Goal: Transaction & Acquisition: Purchase product/service

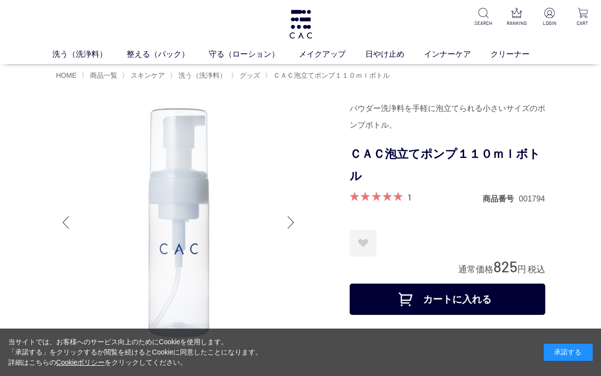
click at [236, 6] on div "洗う（洗浄料） 液体洗浄料 パウダー洗浄料 泡洗顔料 グッズ 整える（パック） フェイスパック ヘアパック 守る（ローション） 保湿化粧水 柔軟化粧水 美容液…" at bounding box center [300, 32] width 601 height 64
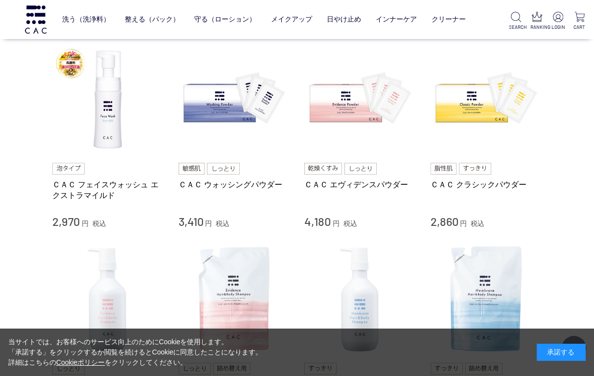
scroll to position [196, 0]
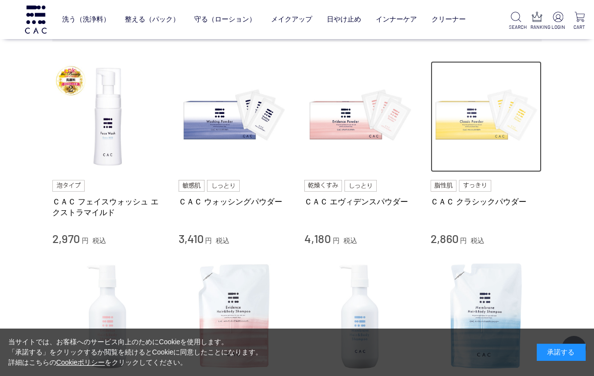
click at [470, 136] on img at bounding box center [486, 117] width 112 height 112
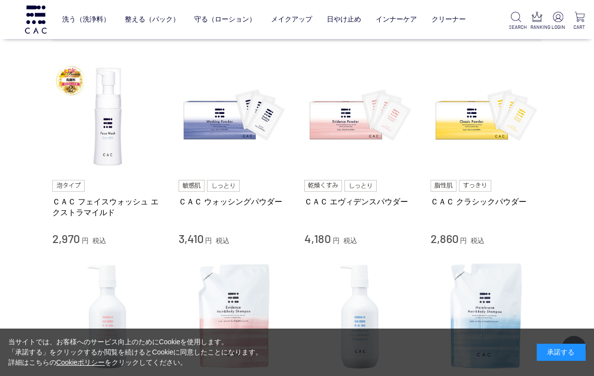
click at [241, 188] on ul at bounding box center [235, 186] width 112 height 12
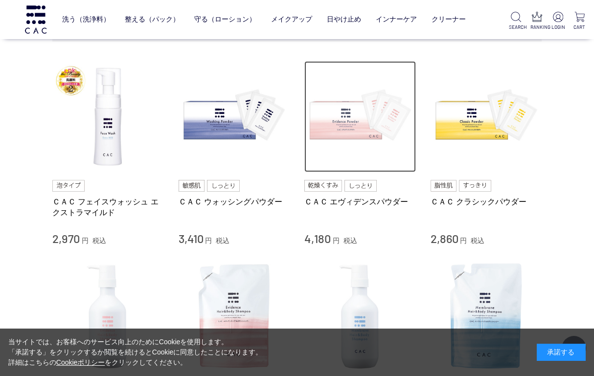
click at [342, 136] on img at bounding box center [360, 117] width 112 height 112
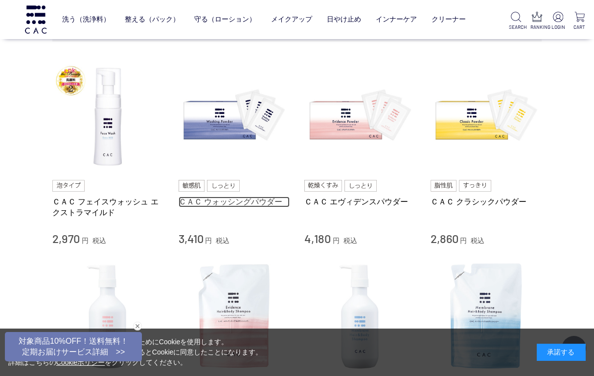
click at [231, 201] on link "ＣＡＣ ウォッシングパウダー" at bounding box center [235, 202] width 112 height 10
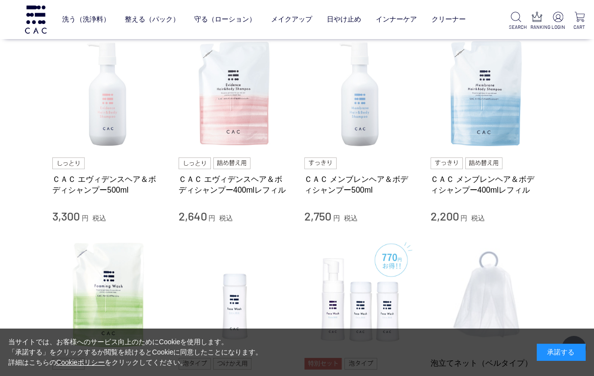
scroll to position [440, 0]
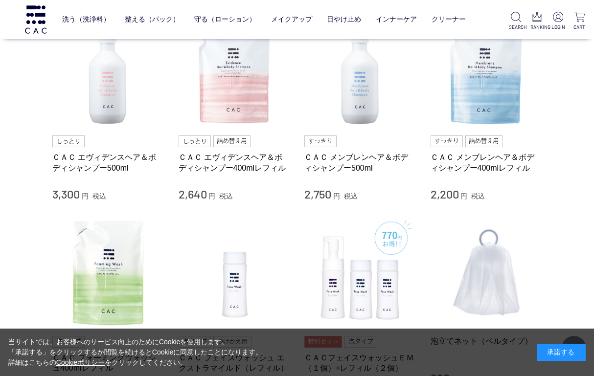
click at [549, 227] on div "買い物かご 買い物かご内の商品 買い物かごは空です... カテゴリから探す 商品一覧 スキンケア 洗う（洗浄料） 液体洗浄料 パウダー洗浄料 泡洗顔料 グッズ…" at bounding box center [297, 132] width 518 height 1082
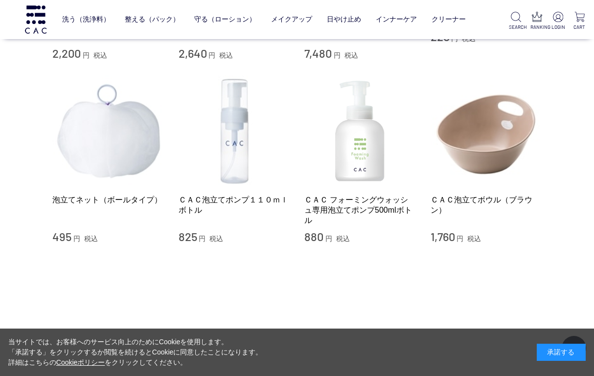
scroll to position [783, 0]
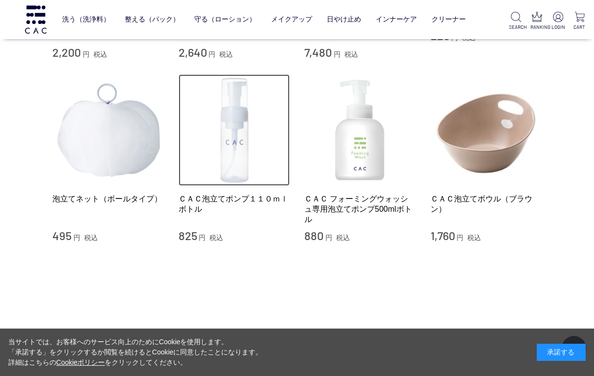
click at [228, 157] on img at bounding box center [235, 130] width 112 height 112
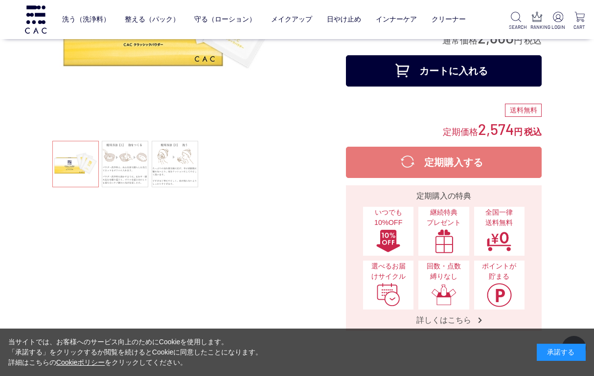
scroll to position [196, 0]
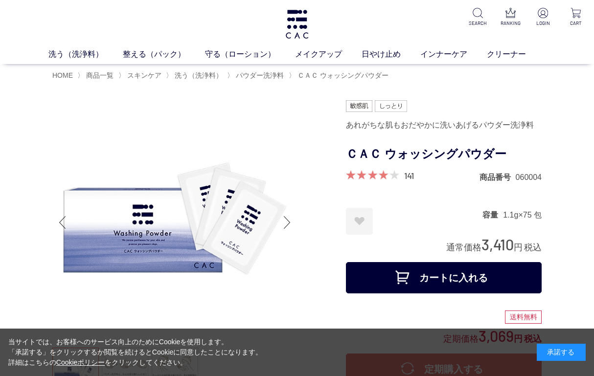
click at [302, 313] on div at bounding box center [198, 319] width 293 height 438
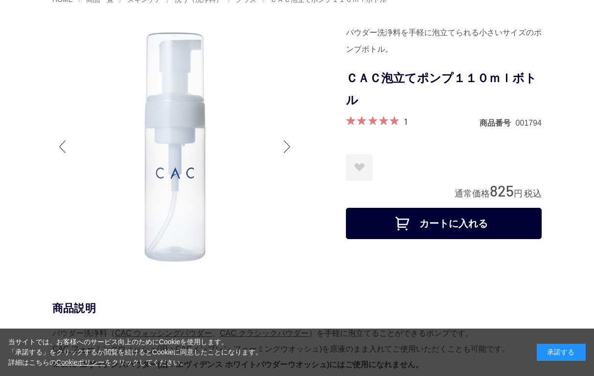
scroll to position [49, 0]
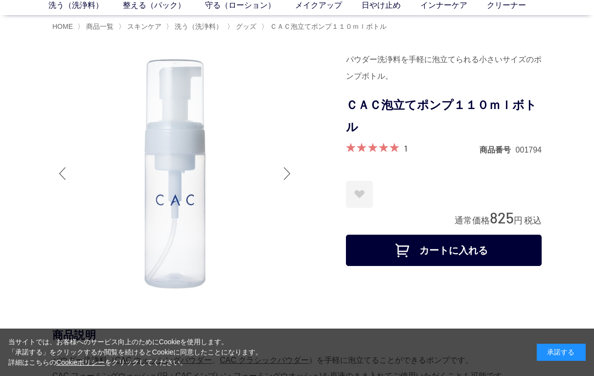
click at [305, 99] on div at bounding box center [198, 174] width 293 height 247
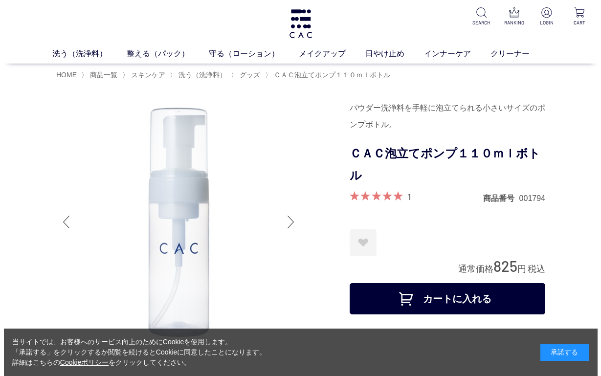
scroll to position [0, 0]
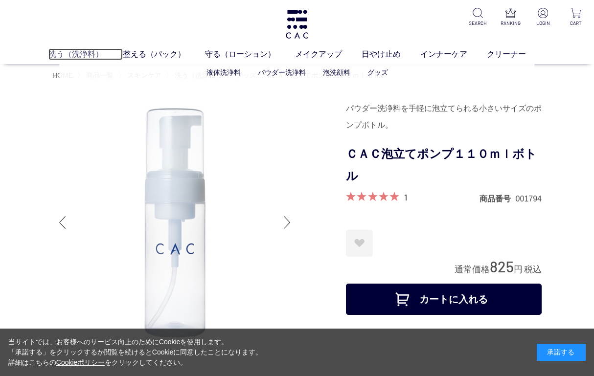
click at [62, 49] on link "洗う（洗浄料）" at bounding box center [85, 54] width 74 height 12
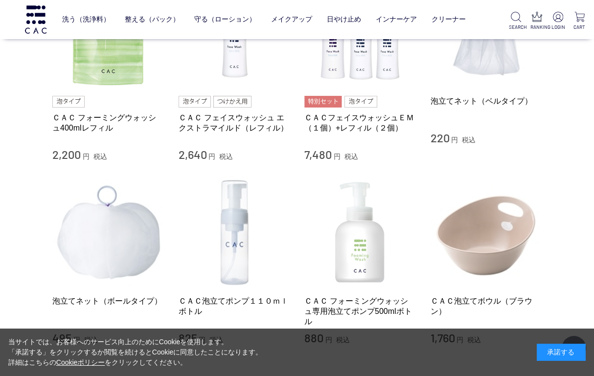
scroll to position [685, 0]
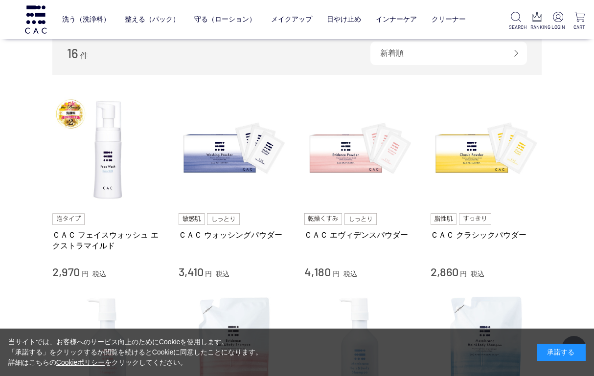
scroll to position [147, 0]
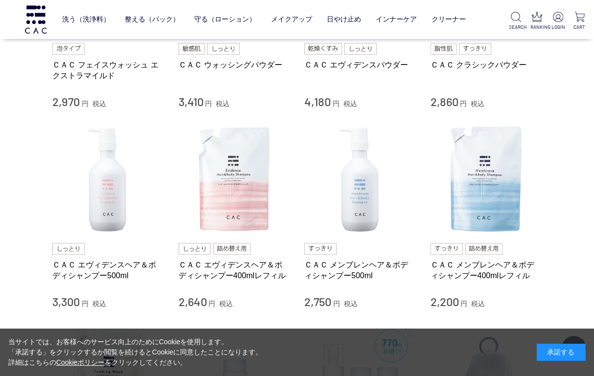
scroll to position [489, 0]
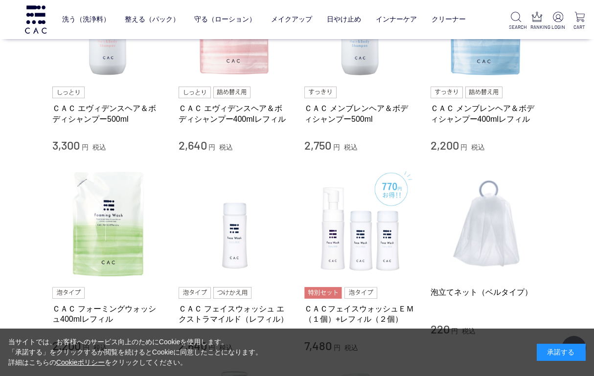
click at [545, 170] on div "買い物かご 買い物かご内の商品 買い物かごは空です... カテゴリから探す 商品一覧 スキンケア 洗う（洗浄料） 液体洗浄料 パウダー洗浄料 泡洗顔料 [GE…" at bounding box center [297, 83] width 518 height 1082
click at [325, 4] on div "洗う（洗浄料） 液体洗浄料 パウダー洗浄料 泡洗顔料 グッズ 整える（パック） フェイスパック ヘアパック 守る（ローション） 保湿化粧水 柔軟化粧水 美容液…" at bounding box center [237, 19] width 475 height 39
click at [578, 302] on div "買い物かご 買い物かご内の商品 買い物かごは空です... カテゴリから探す 商品一覧 スキンケア 洗う（洗浄料） 液体洗浄料 パウダー洗浄料 泡洗顔料 [GE…" at bounding box center [297, 78] width 594 height 1092
